Goal: Book appointment/travel/reservation

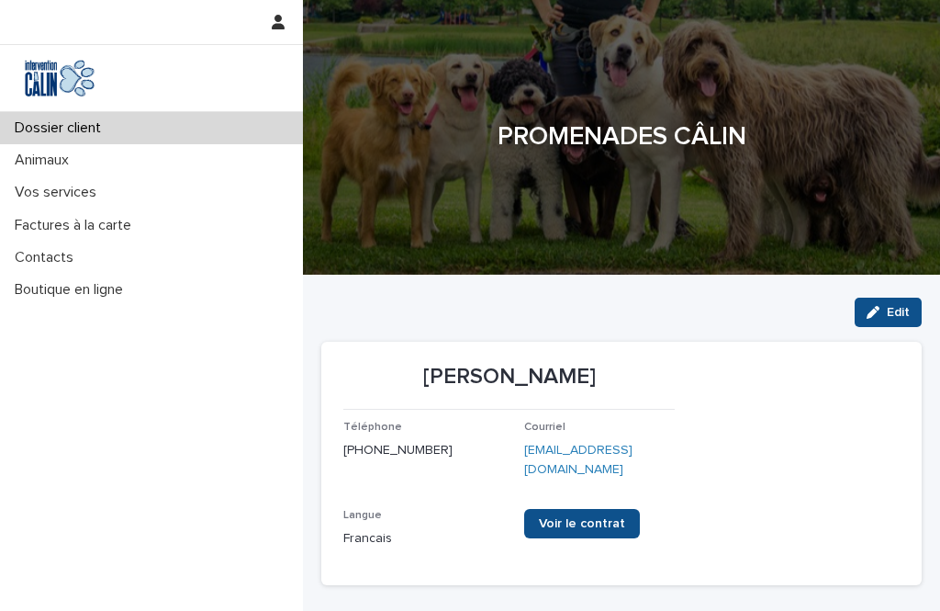
click at [80, 196] on p "Vos services" at bounding box center [59, 192] width 104 height 17
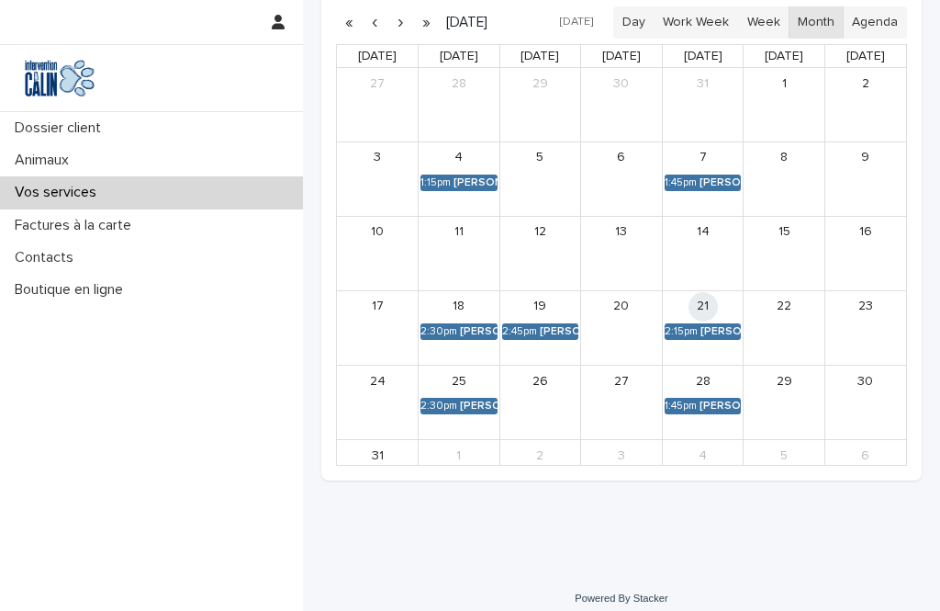
scroll to position [465, 0]
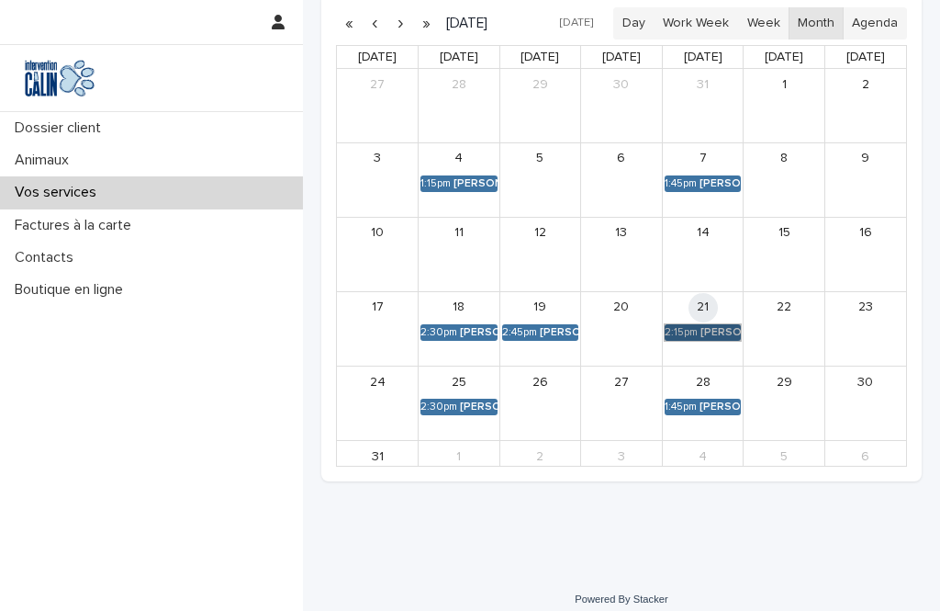
click at [710, 327] on link "2:15pm [PERSON_NAME]" at bounding box center [703, 332] width 77 height 17
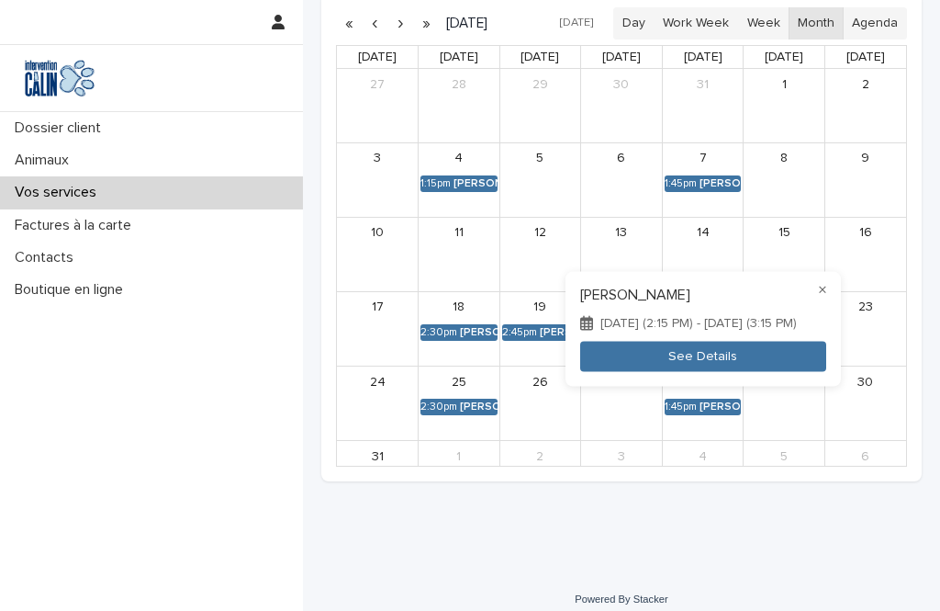
click at [642, 349] on button "See Details" at bounding box center [703, 357] width 246 height 30
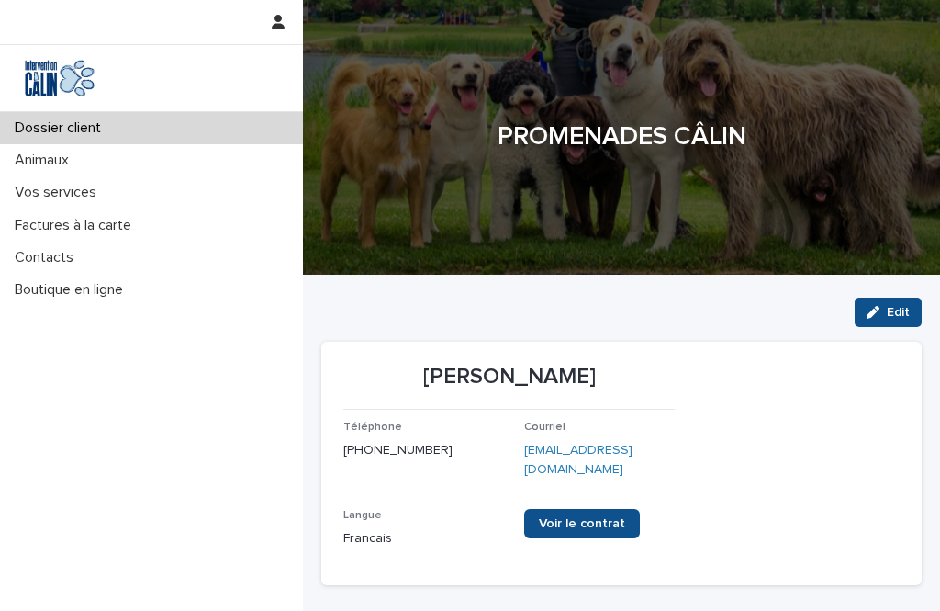
click at [73, 195] on p "Vos services" at bounding box center [59, 192] width 104 height 17
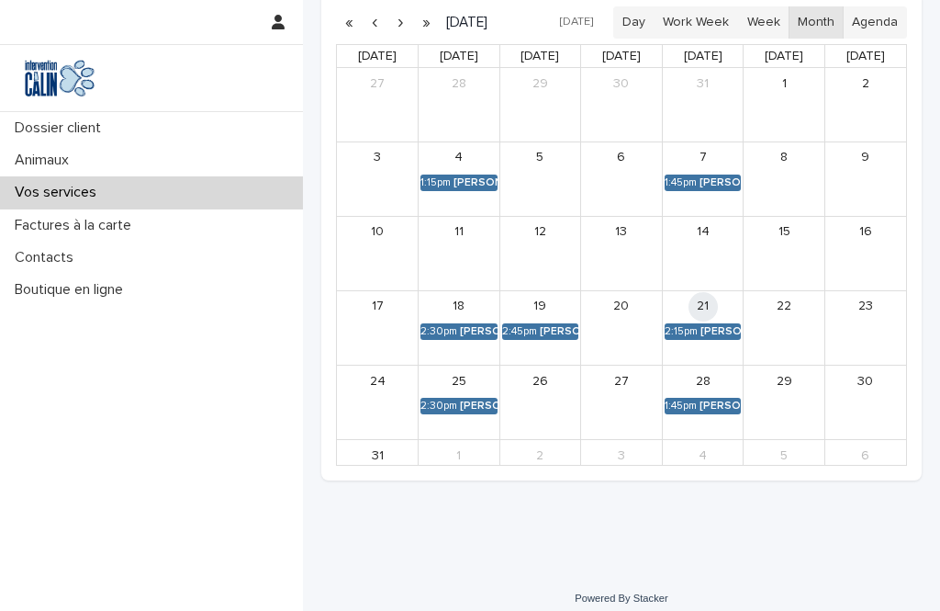
scroll to position [465, 0]
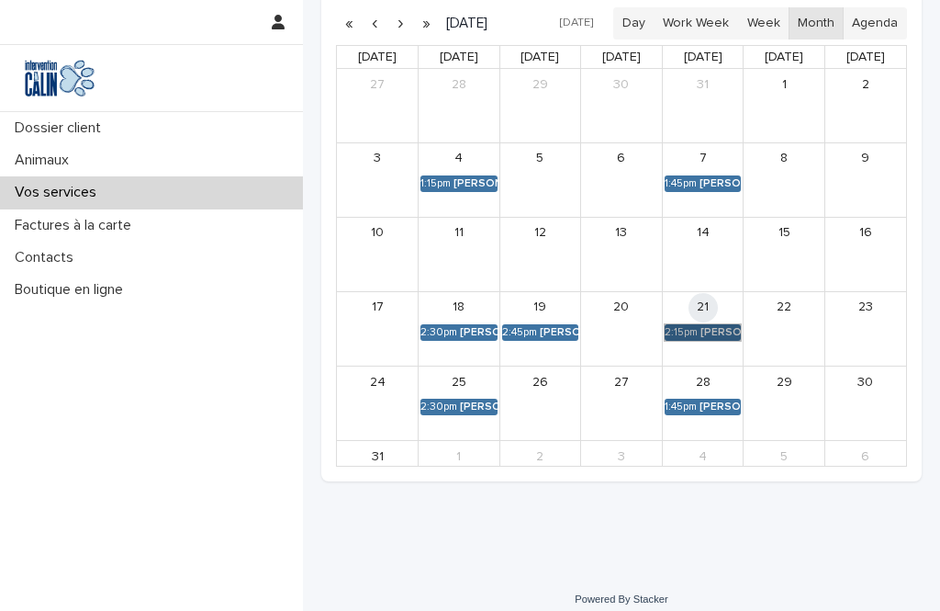
click at [706, 330] on link "2:15pm [PERSON_NAME]" at bounding box center [703, 332] width 77 height 17
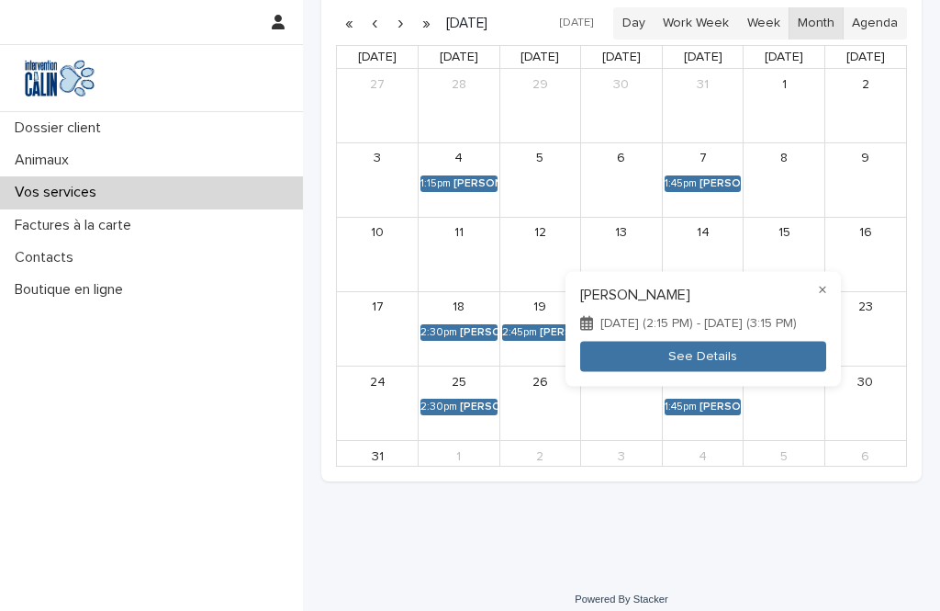
click at [774, 356] on button "See Details" at bounding box center [703, 357] width 246 height 30
